Goal: Information Seeking & Learning: Learn about a topic

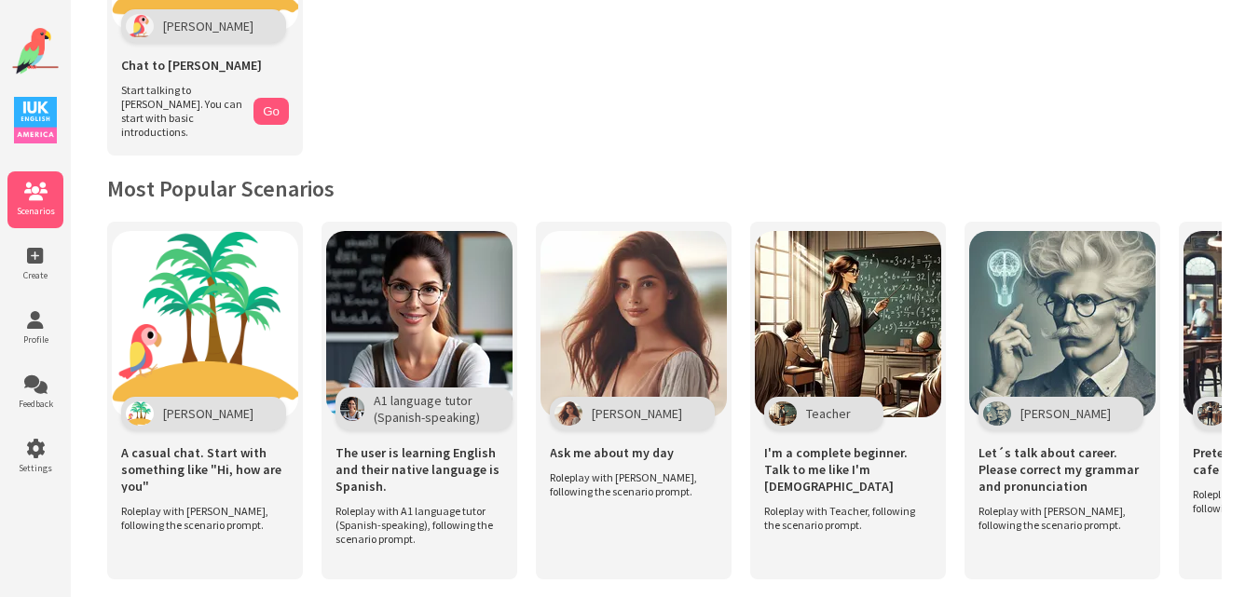
scroll to position [238, 0]
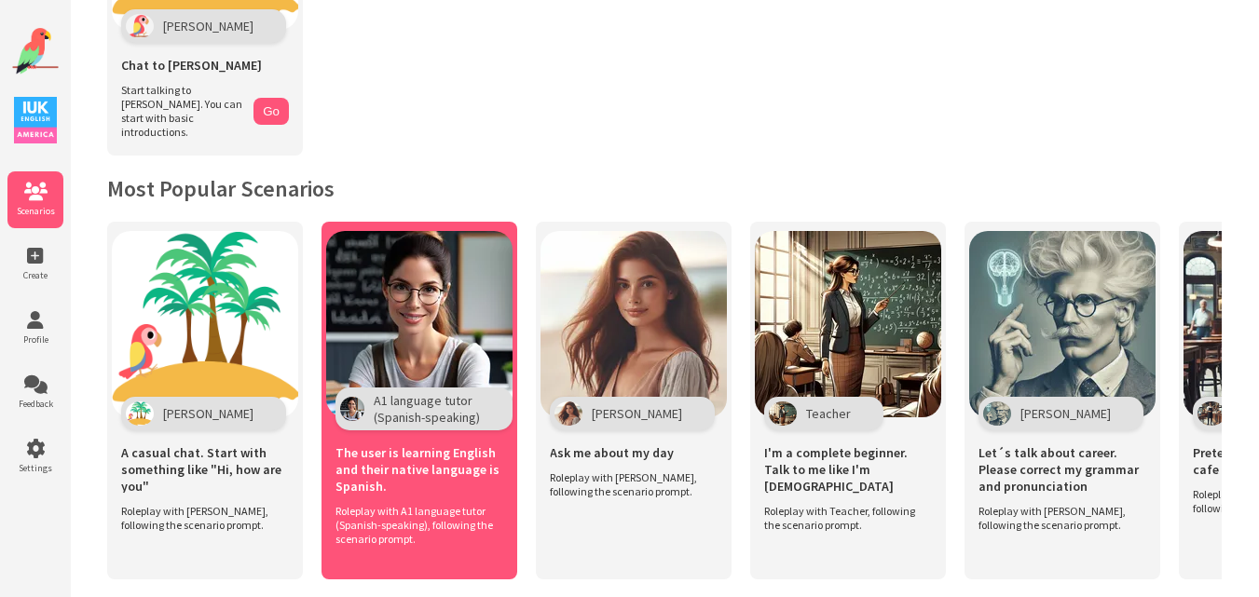
click at [436, 264] on img at bounding box center [419, 324] width 186 height 186
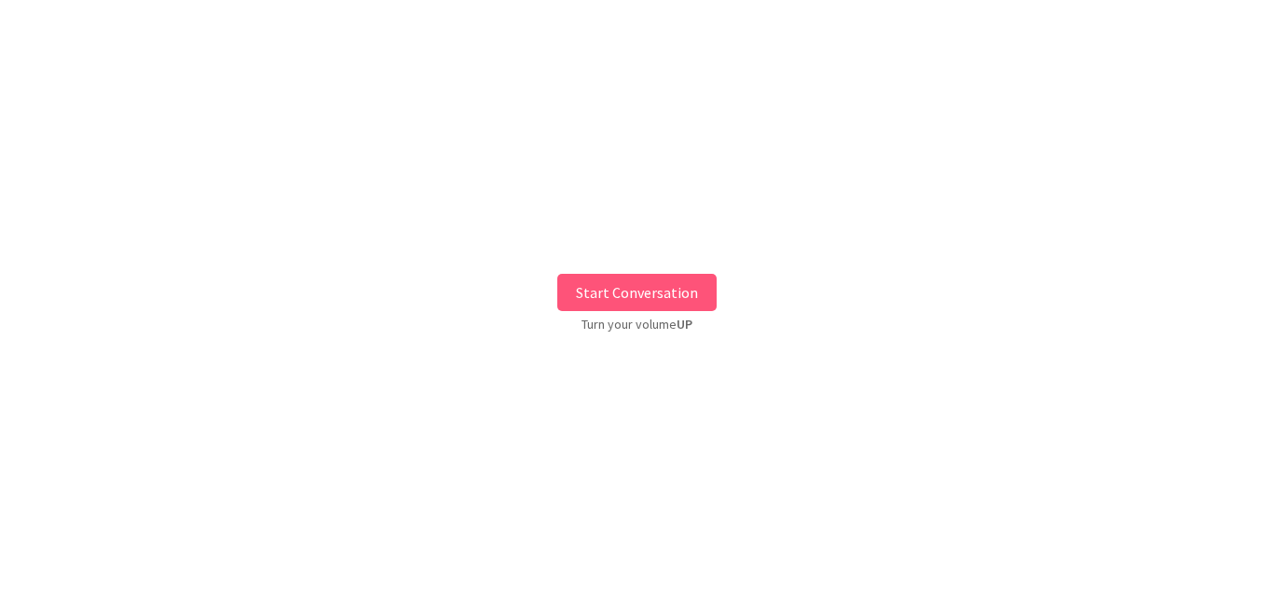
click at [595, 277] on button "Start Conversation" at bounding box center [636, 292] width 159 height 37
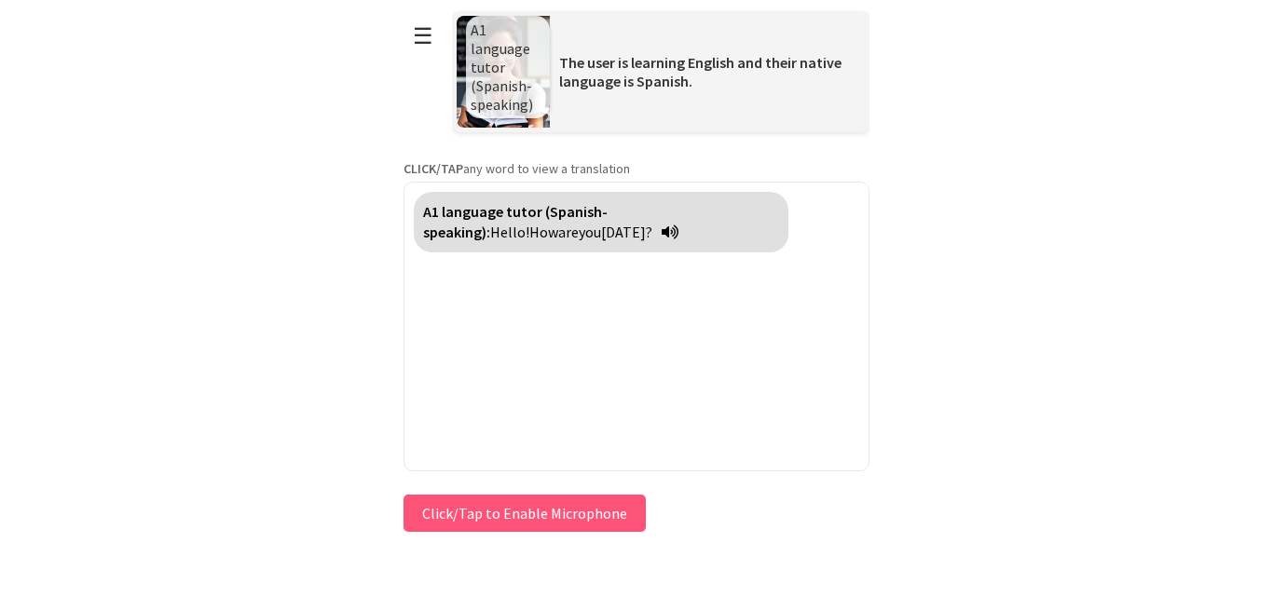
click at [469, 507] on div "**********" at bounding box center [637, 268] width 466 height 537
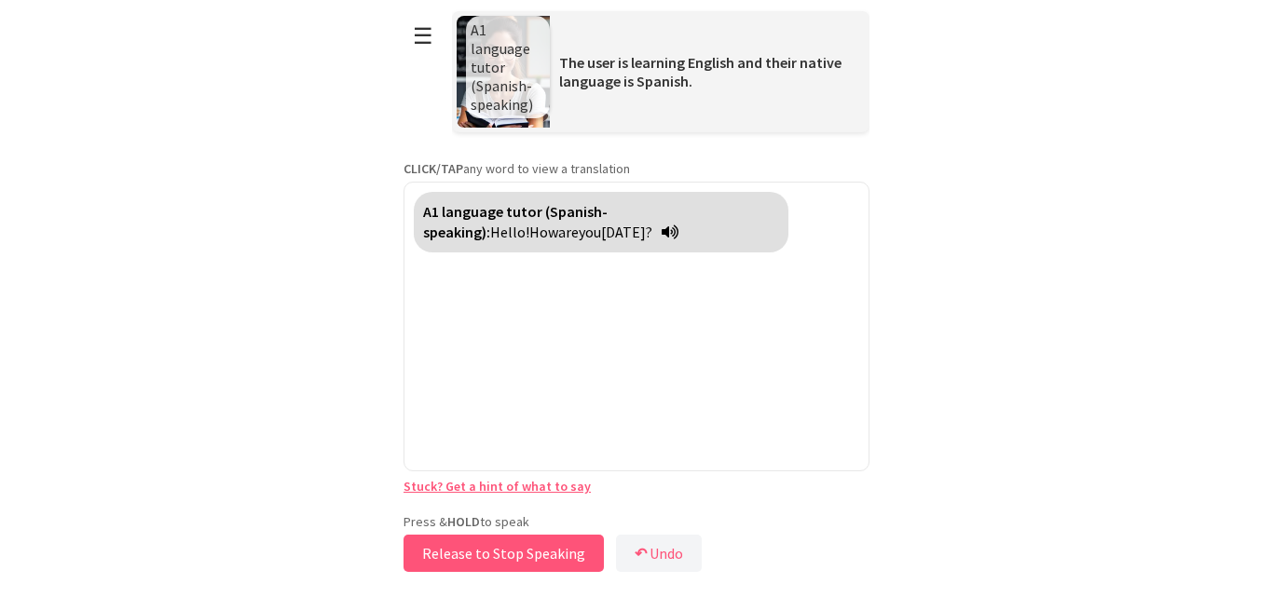
click at [455, 552] on button "Release to Stop Speaking" at bounding box center [504, 553] width 200 height 37
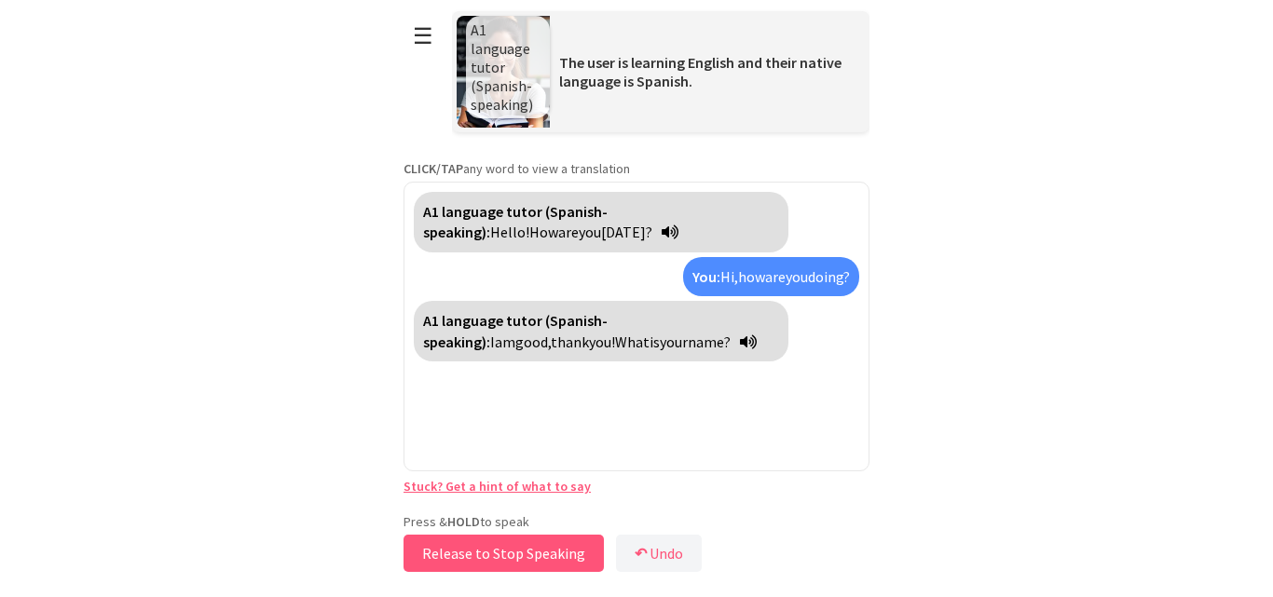
click at [520, 554] on button "Release to Stop Speaking" at bounding box center [504, 553] width 200 height 37
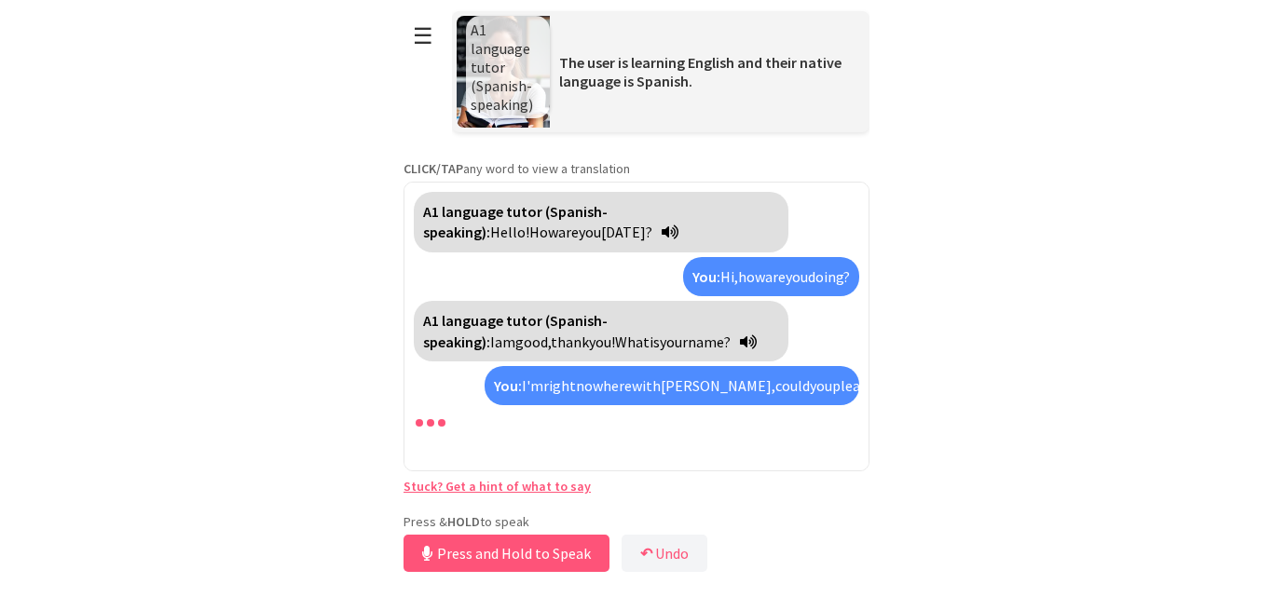
scroll to position [26, 0]
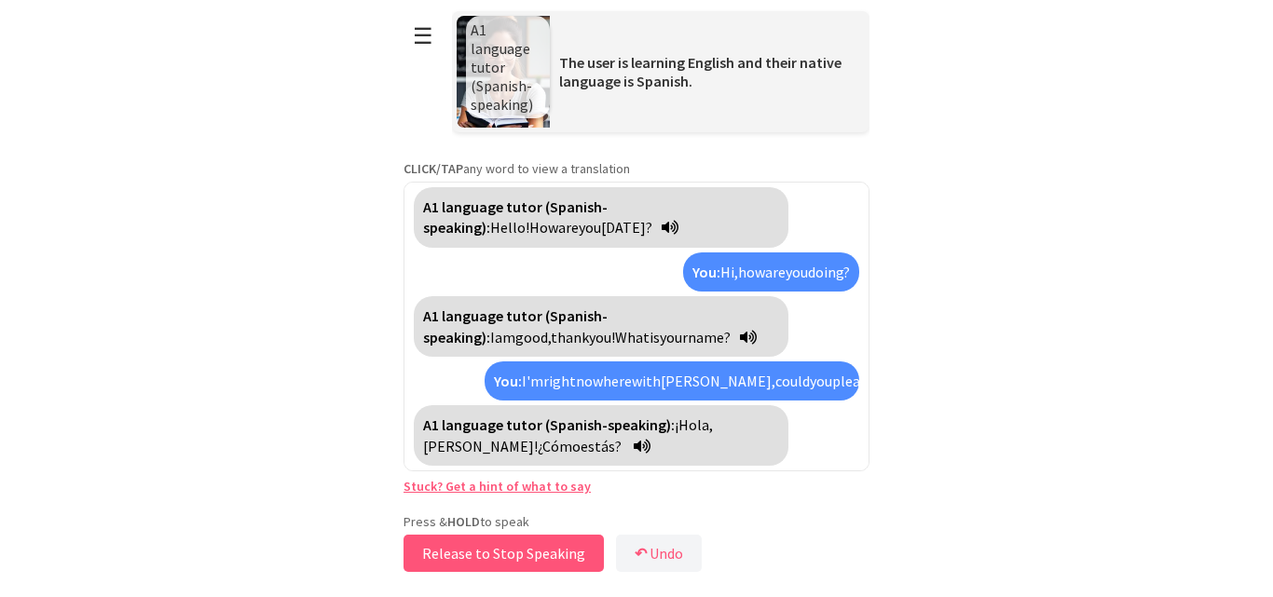
click at [525, 546] on button "Release to Stop Speaking" at bounding box center [504, 553] width 200 height 37
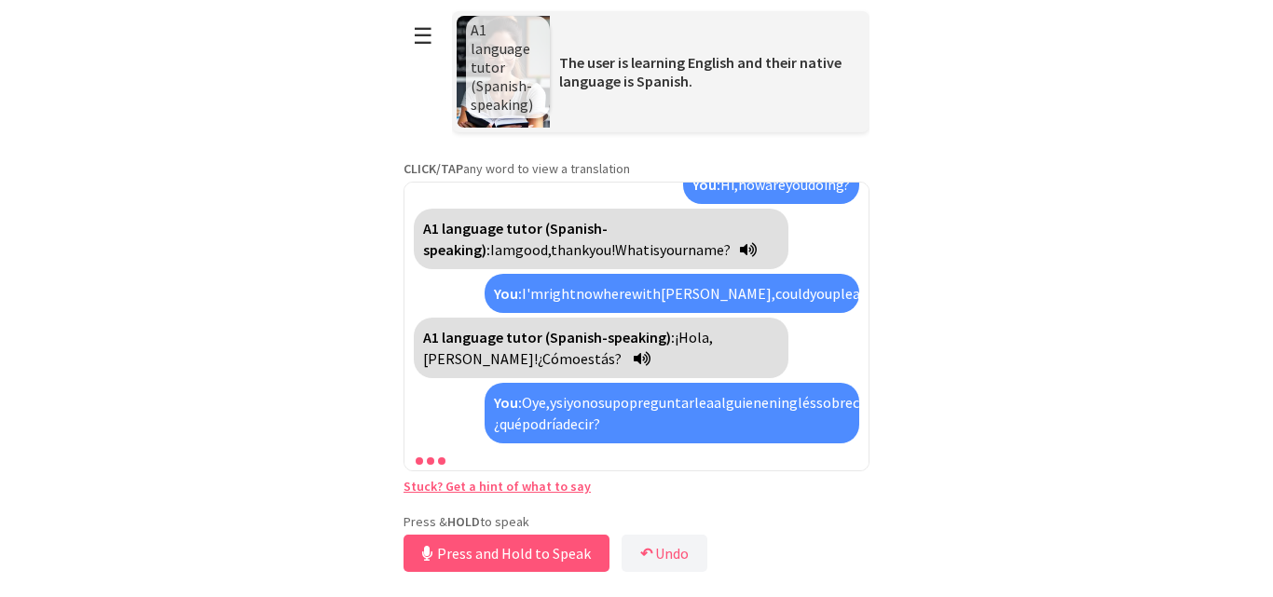
scroll to position [156, 0]
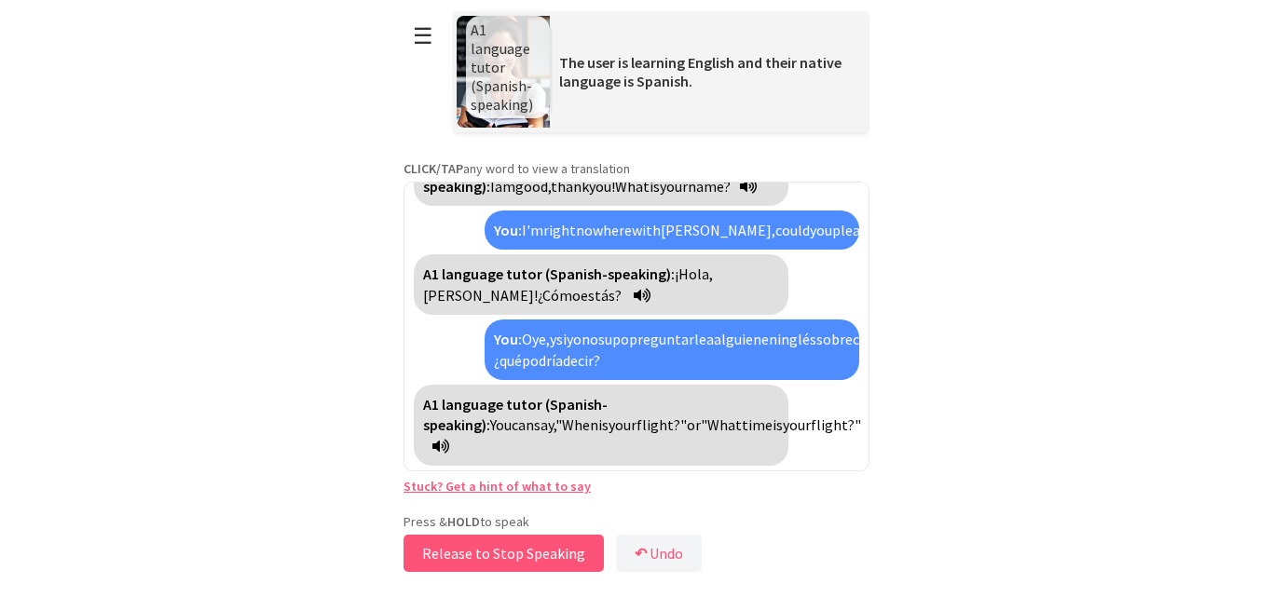
click at [515, 554] on button "Release to Stop Speaking" at bounding box center [504, 553] width 200 height 37
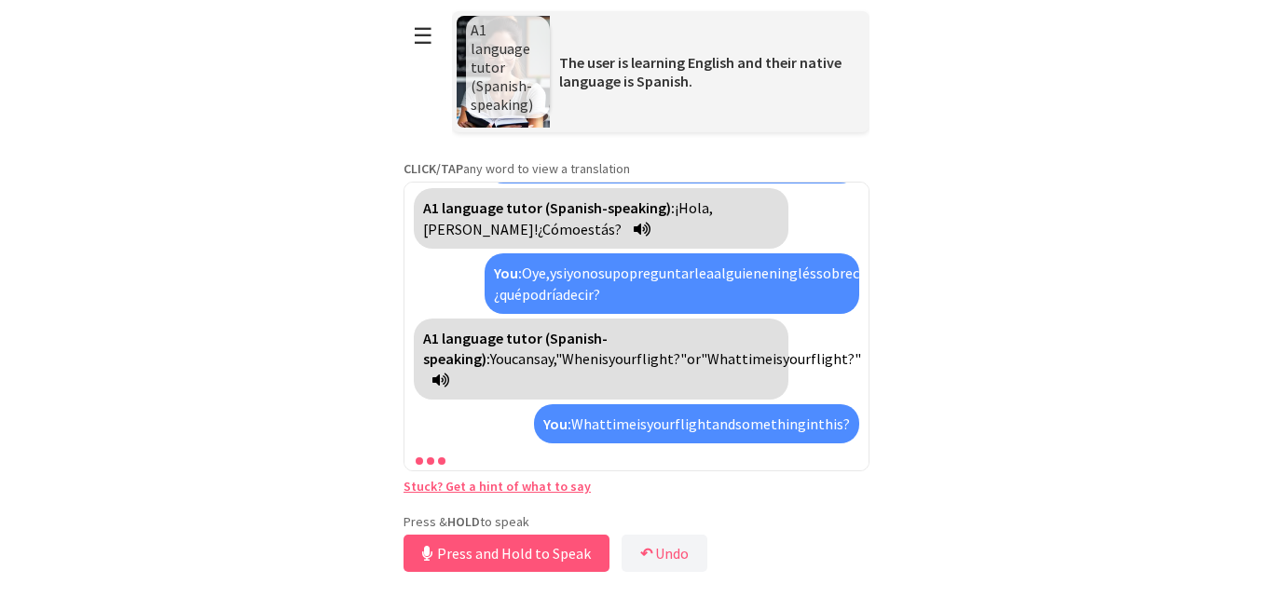
scroll to position [265, 0]
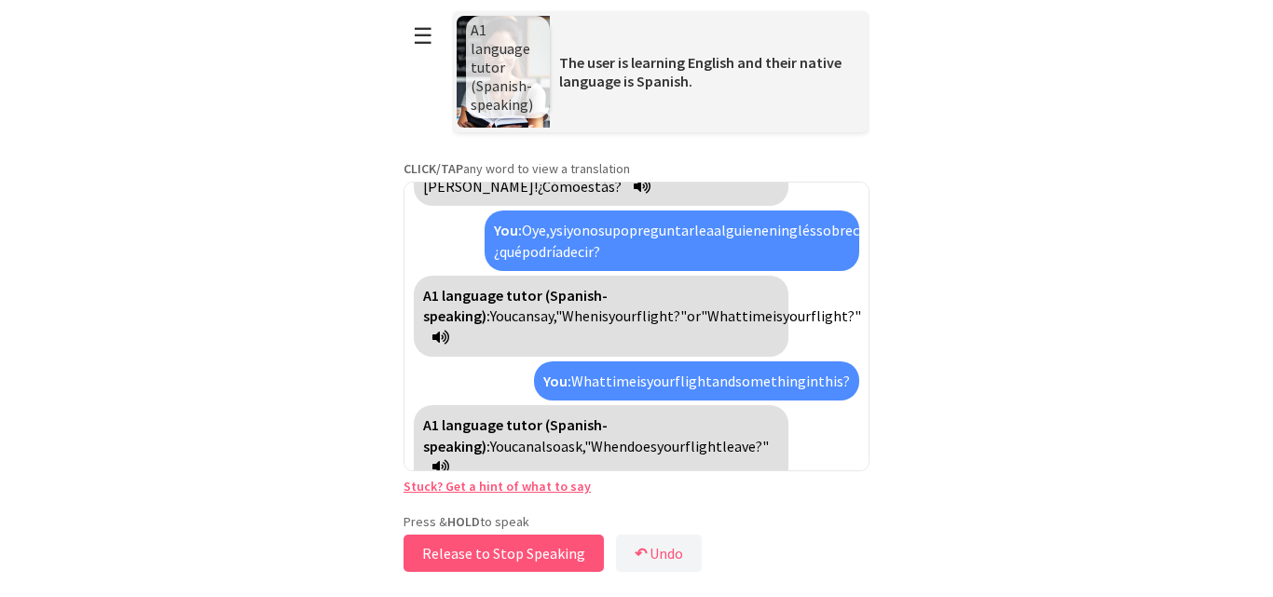
click at [515, 554] on button "Release to Stop Speaking" at bounding box center [504, 553] width 200 height 37
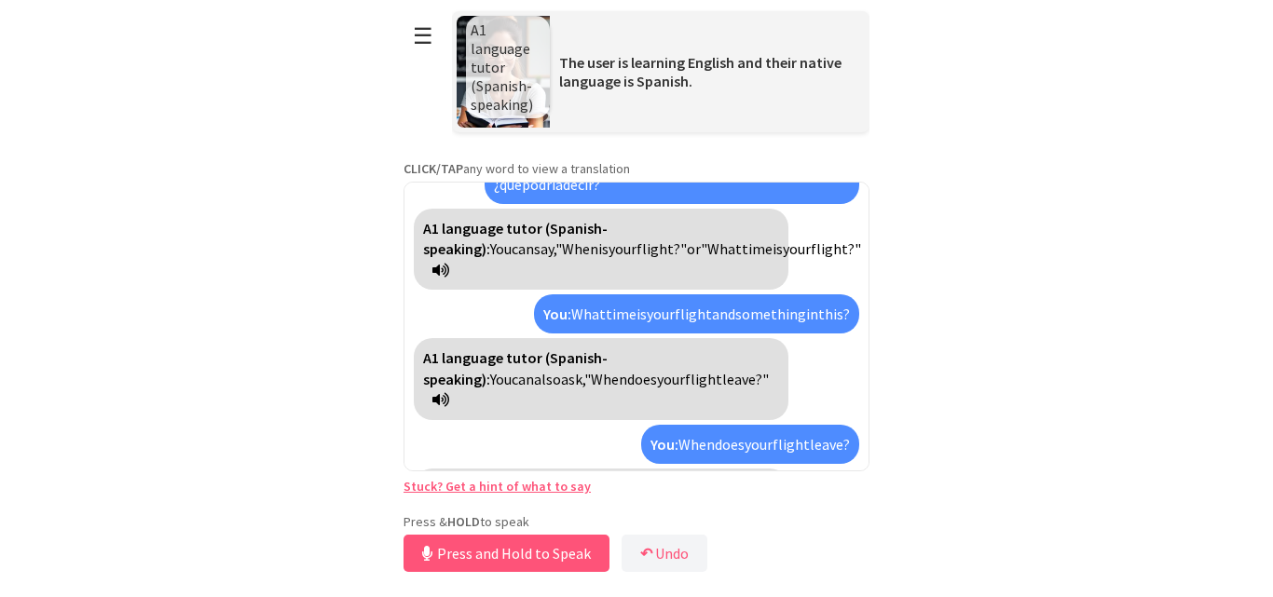
scroll to position [395, 0]
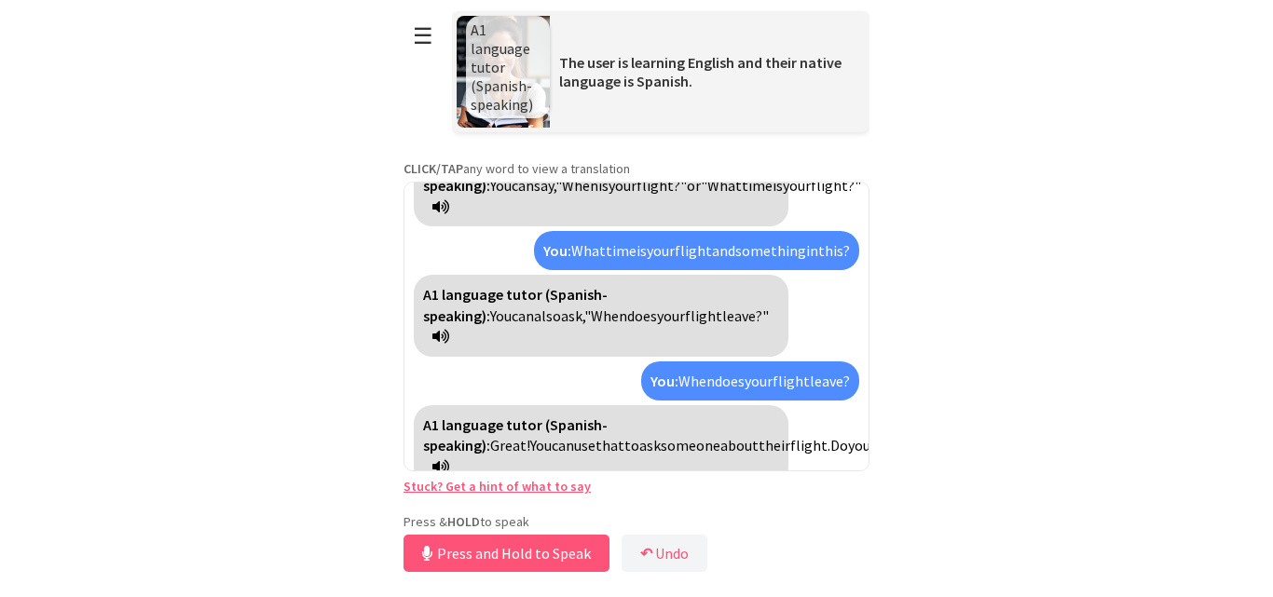
click at [546, 492] on link "Stuck? Get a hint of what to say" at bounding box center [497, 486] width 187 height 17
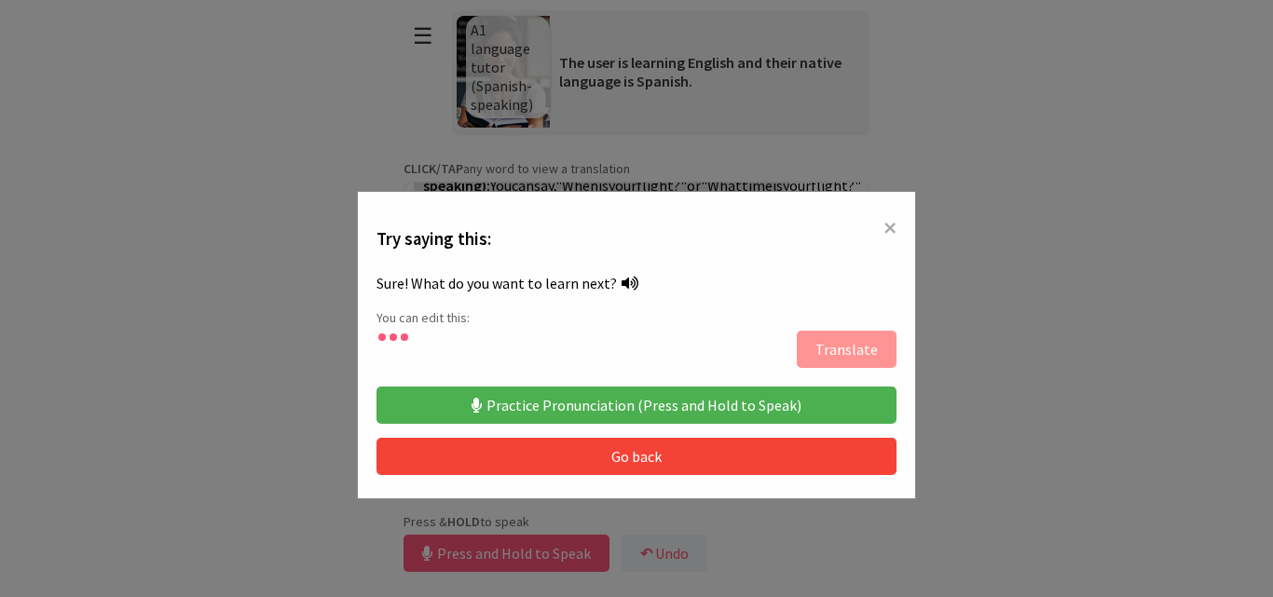
click at [597, 409] on button "Practice Pronunciation (Press and Hold to Speak)" at bounding box center [636, 405] width 520 height 37
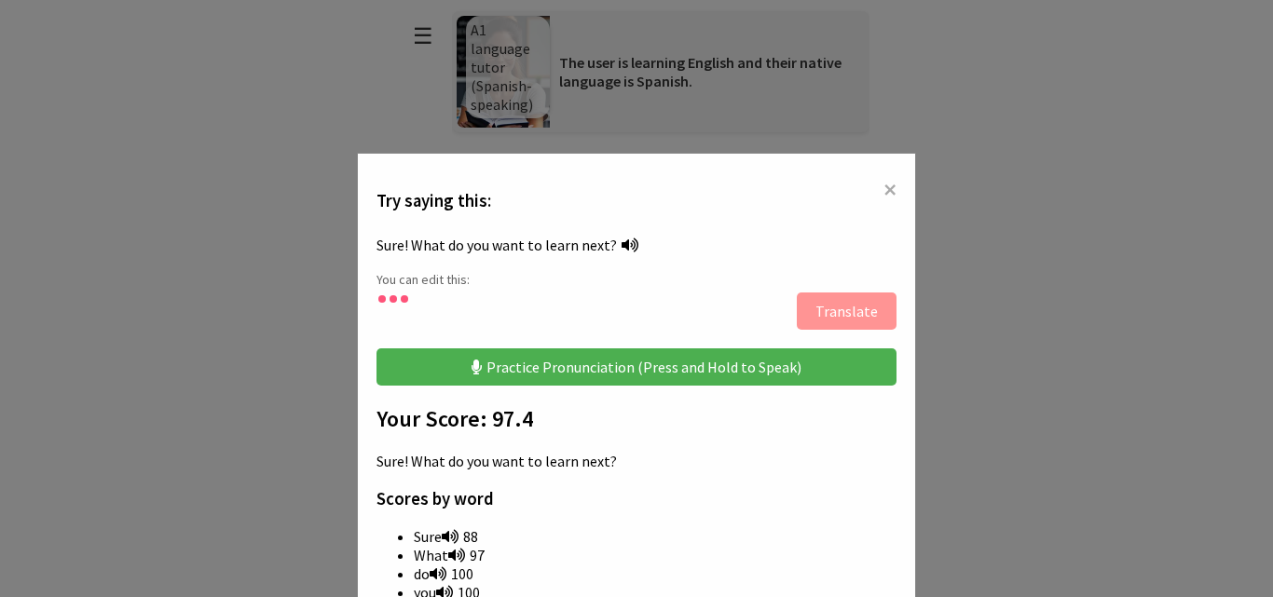
scroll to position [0, 0]
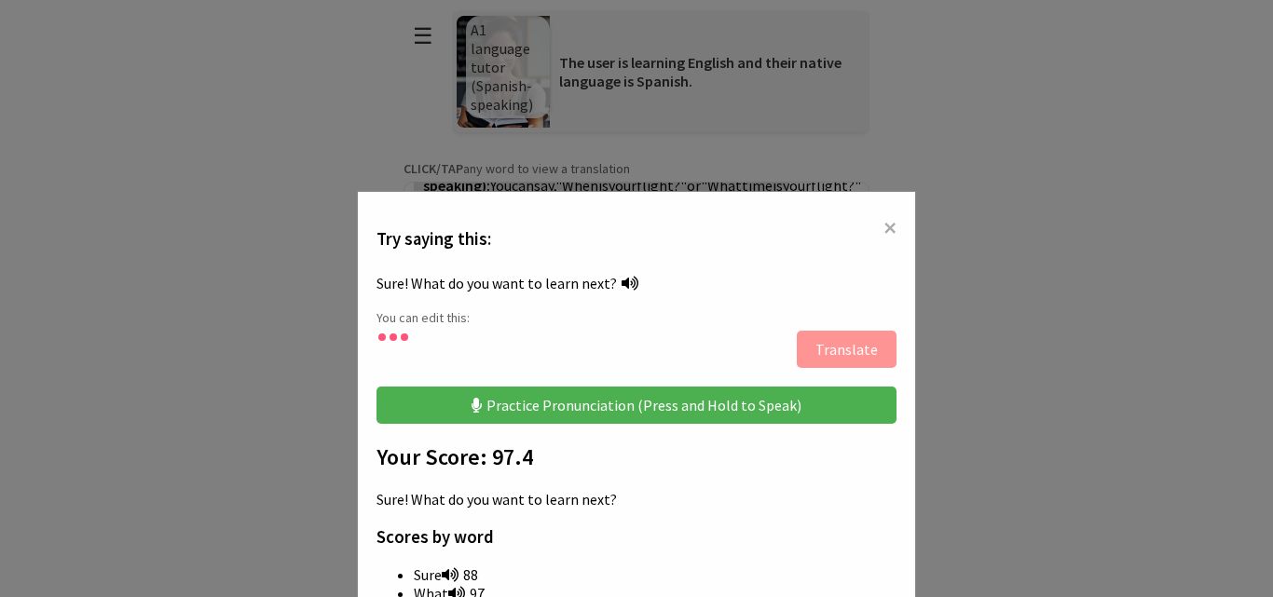
click at [887, 212] on span "×" at bounding box center [889, 228] width 13 height 34
